Goal: Task Accomplishment & Management: Manage account settings

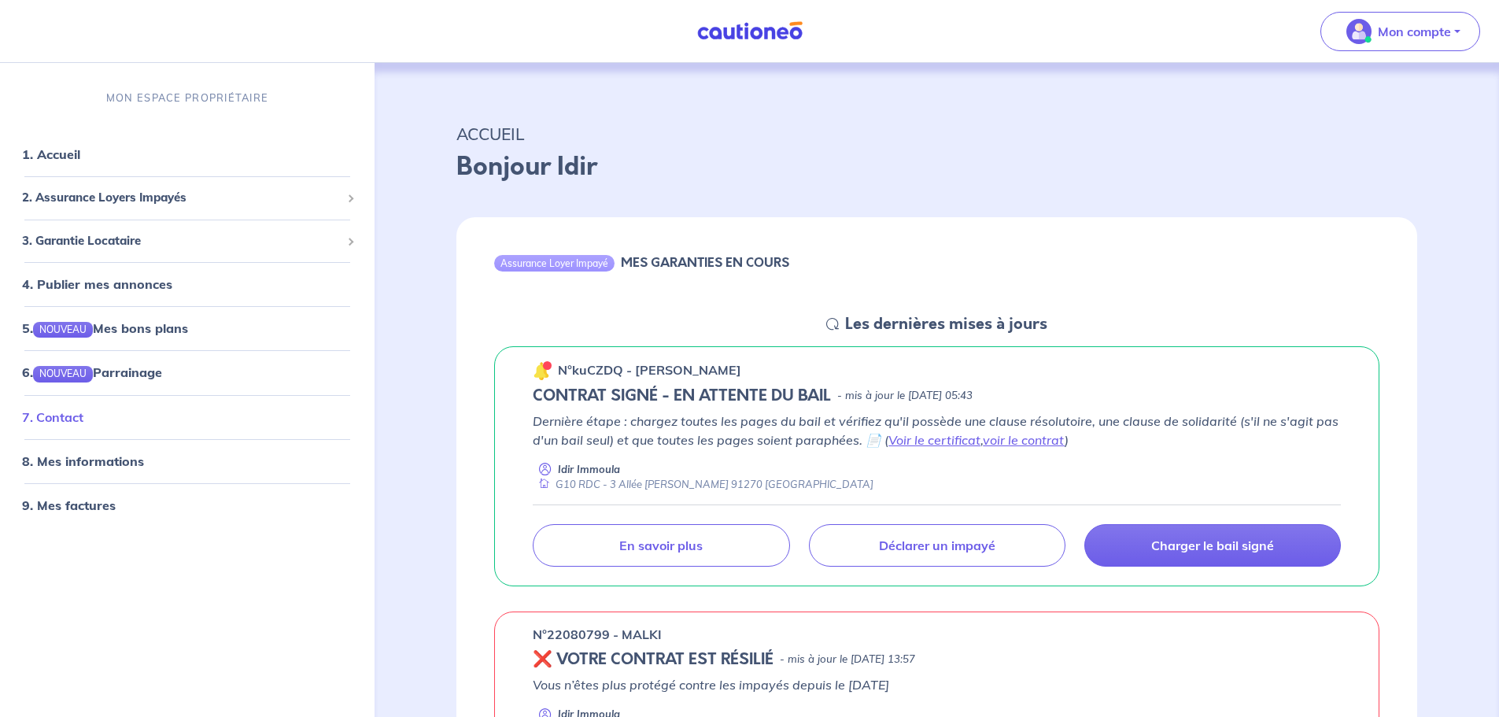
click at [57, 424] on link "7. Contact" at bounding box center [52, 417] width 61 height 16
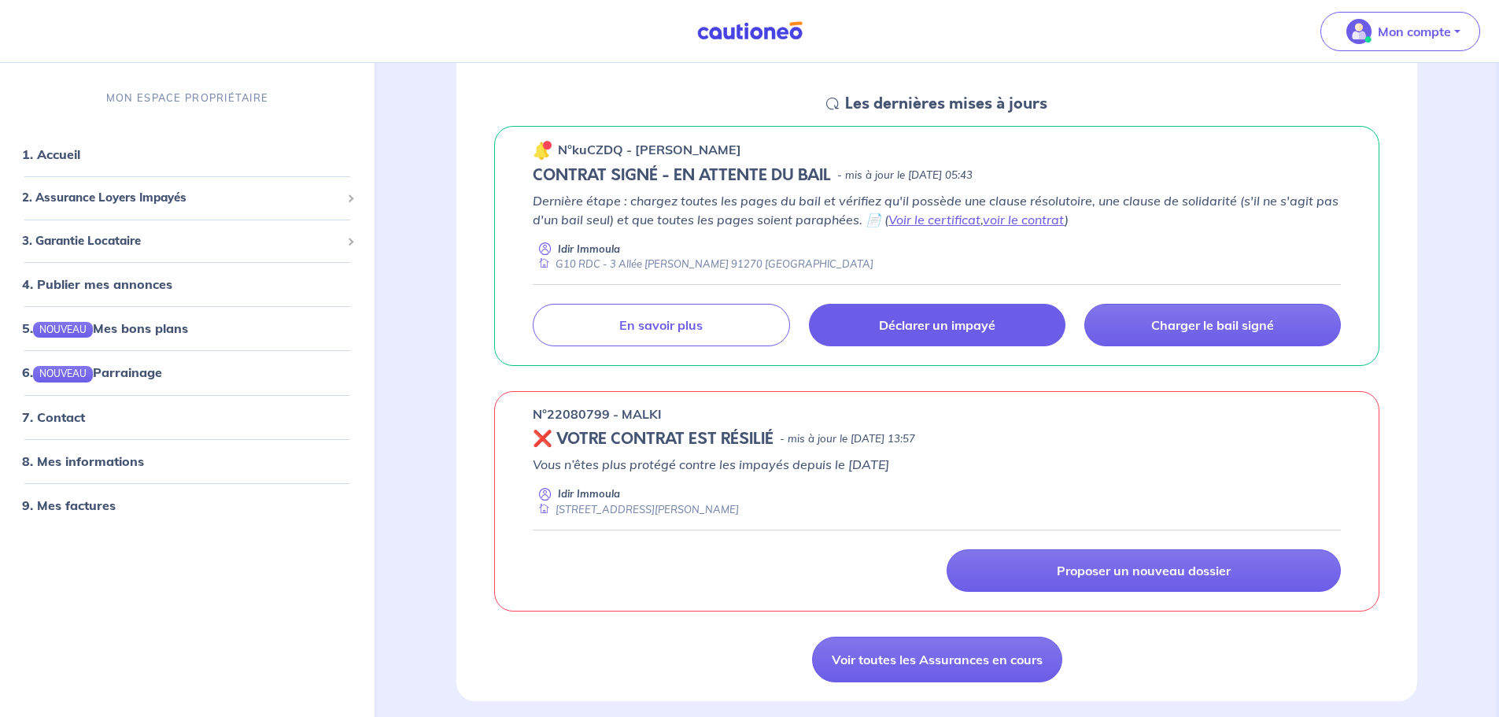
scroll to position [236, 0]
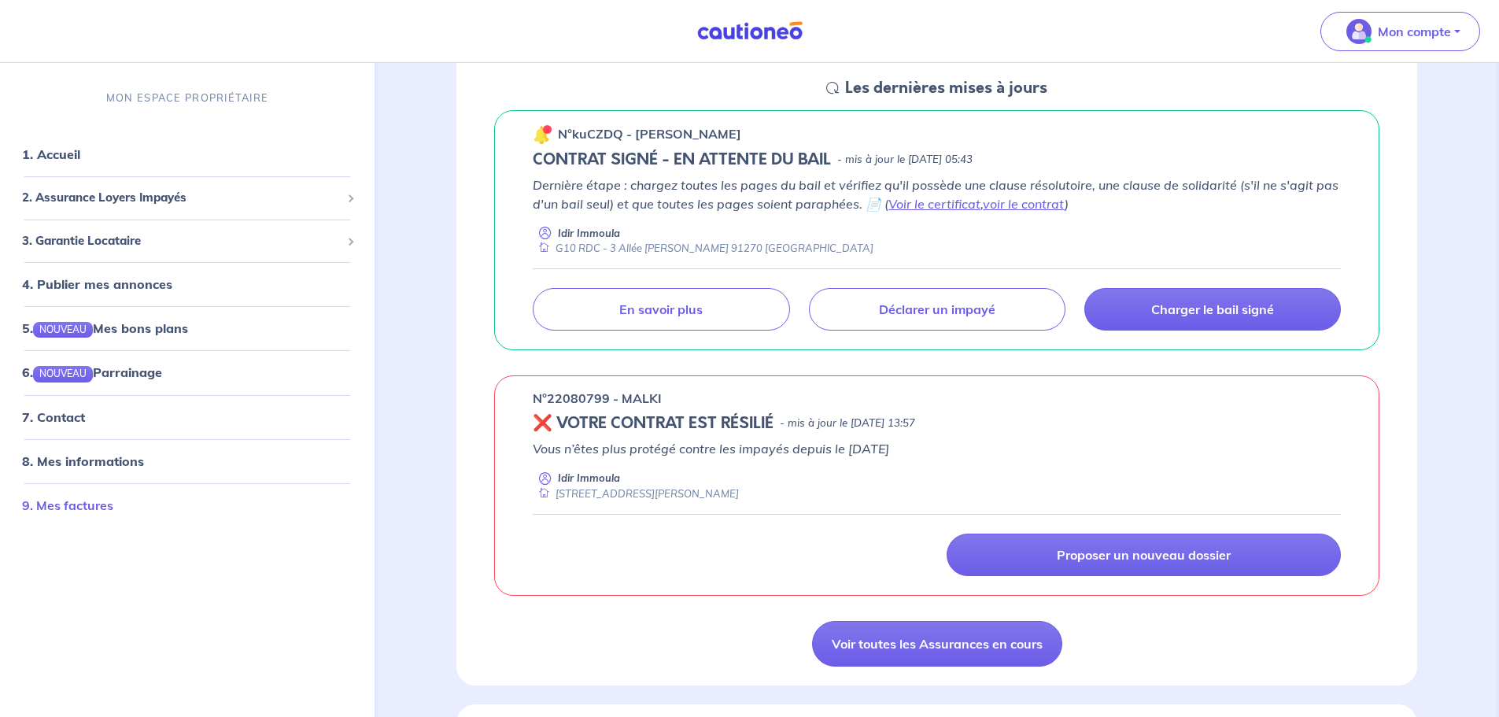
click at [98, 508] on link "9. Mes factures" at bounding box center [67, 505] width 91 height 16
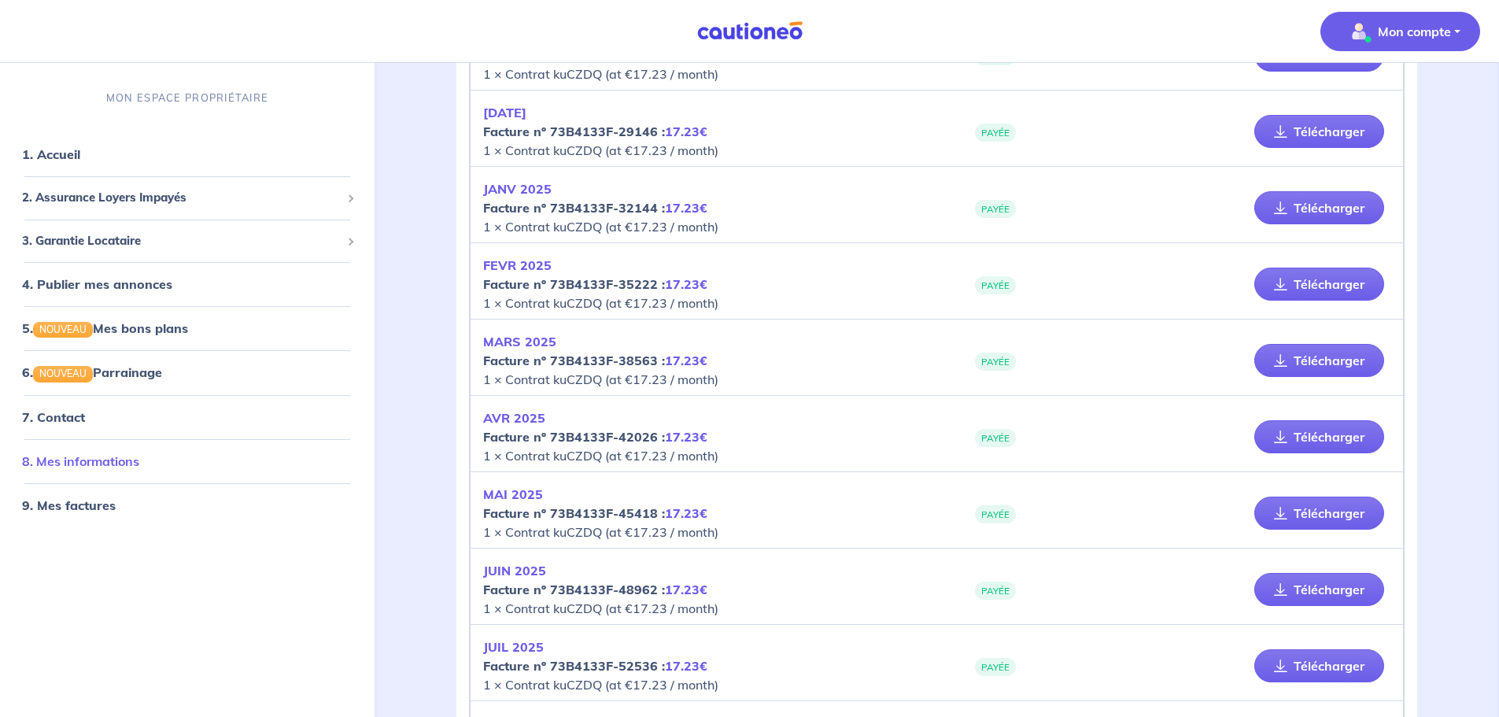
scroll to position [539, 0]
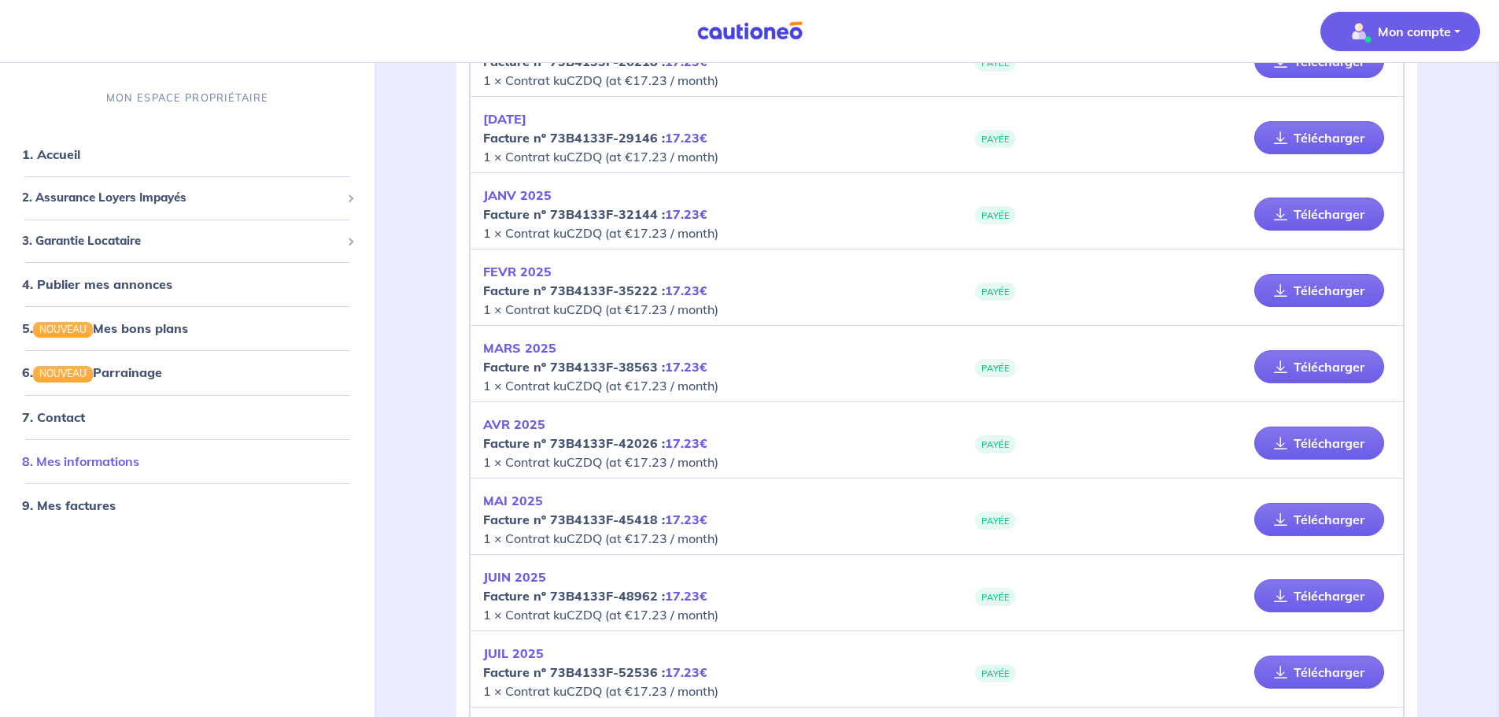
click at [105, 456] on link "8. Mes informations" at bounding box center [80, 461] width 117 height 16
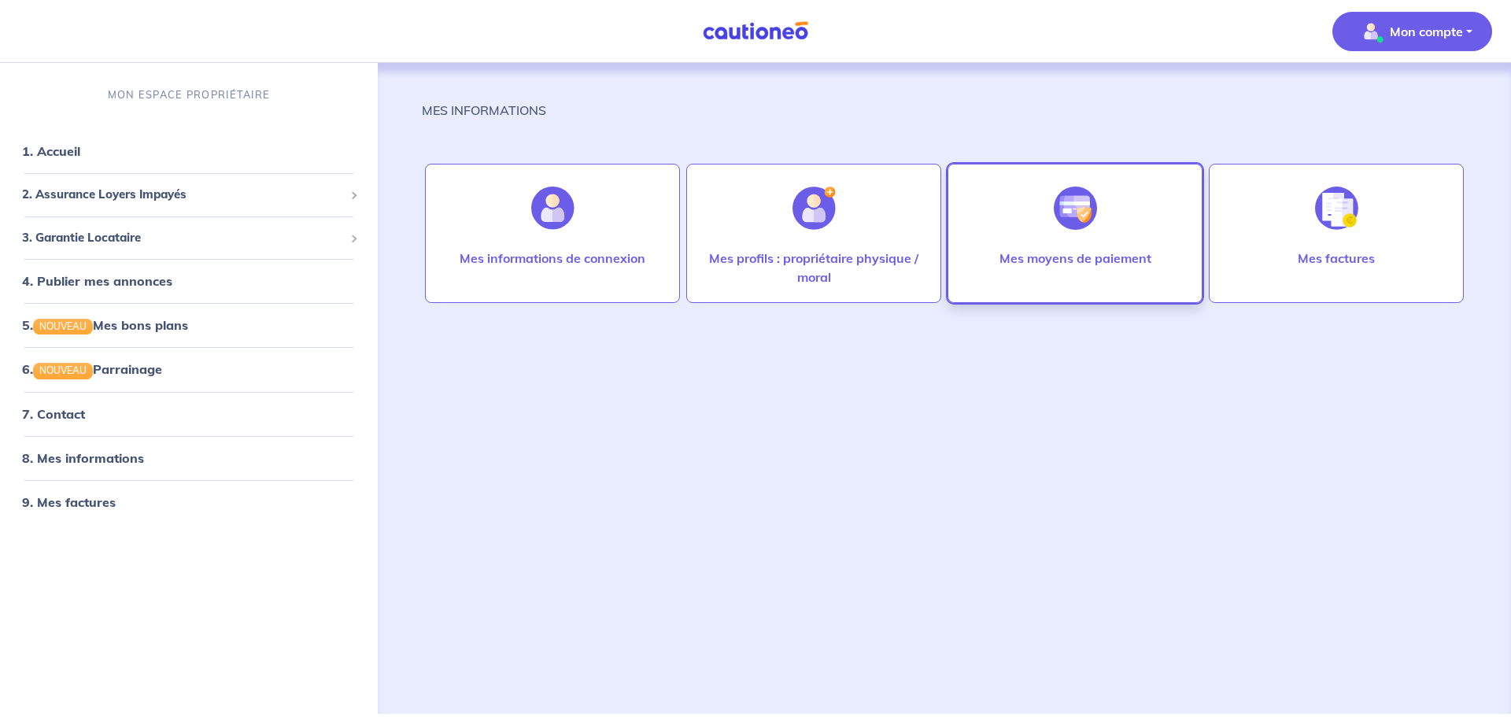
click at [1065, 286] on div "Mes moyens de paiement" at bounding box center [1075, 274] width 177 height 50
